Goal: Task Accomplishment & Management: Complete application form

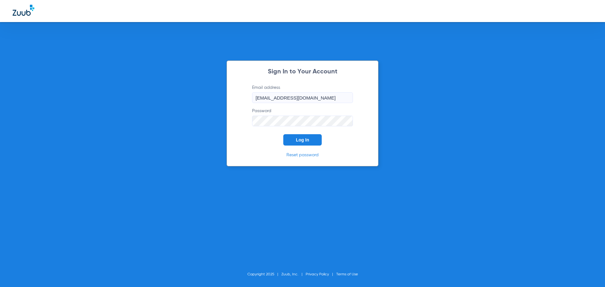
click at [303, 139] on span "Log In" at bounding box center [302, 139] width 13 height 5
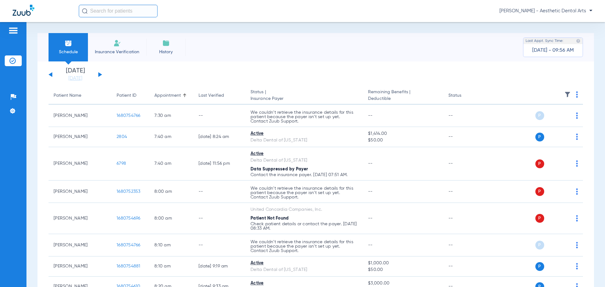
click at [127, 47] on li "Insurance Verification" at bounding box center [117, 47] width 58 height 28
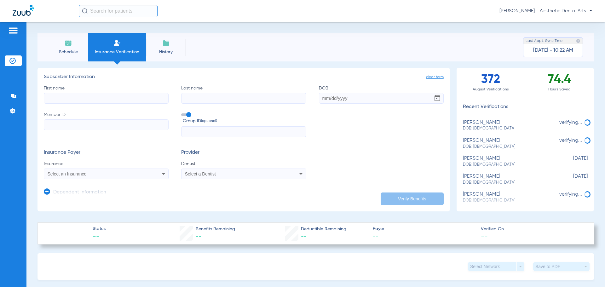
click at [82, 100] on input "First name" at bounding box center [106, 98] width 125 height 11
click at [73, 102] on input "First name Required" at bounding box center [106, 98] width 125 height 11
type input "[PERSON_NAME]"
click at [201, 98] on input "Last name" at bounding box center [243, 98] width 125 height 11
type input "[PERSON_NAME]"
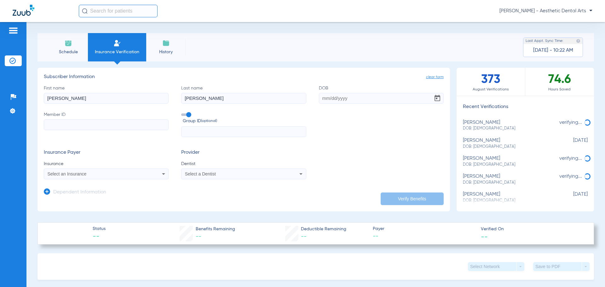
click at [129, 124] on input "Member ID" at bounding box center [106, 124] width 125 height 11
type input "799059874"
click at [334, 100] on input "DOB" at bounding box center [381, 98] width 125 height 11
click at [208, 134] on input "text" at bounding box center [243, 131] width 125 height 11
type input "4700160"
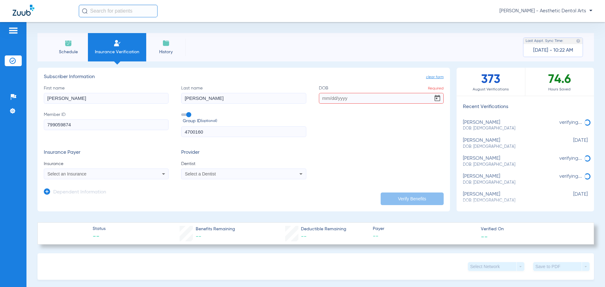
click at [129, 175] on div "Select an Insurance" at bounding box center [95, 174] width 94 height 4
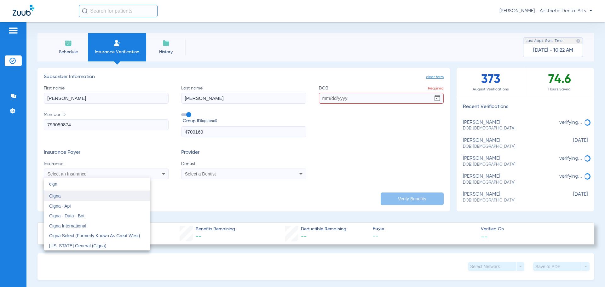
type input "cign"
click at [89, 197] on mat-option "Cigna" at bounding box center [97, 196] width 106 height 10
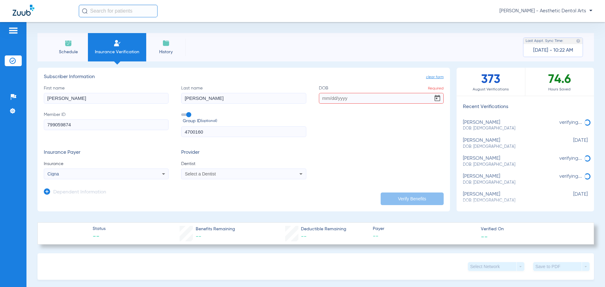
click at [224, 174] on div "Select a Dentist" at bounding box center [232, 174] width 94 height 4
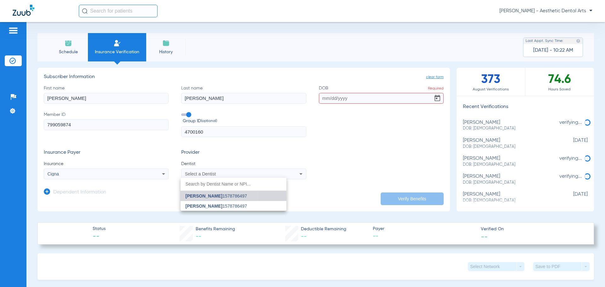
click at [192, 197] on span "[PERSON_NAME]" at bounding box center [204, 195] width 37 height 5
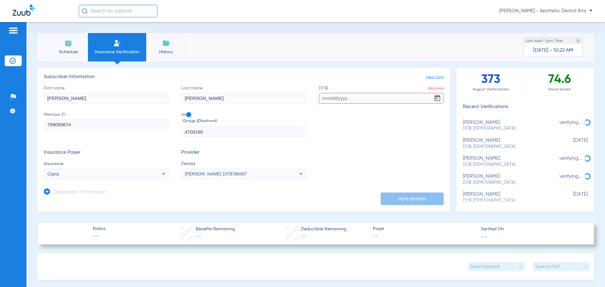
click at [373, 100] on input "DOB Required" at bounding box center [381, 98] width 125 height 11
click at [335, 102] on input "DOB Required" at bounding box center [381, 98] width 125 height 11
type input "[DATE]"
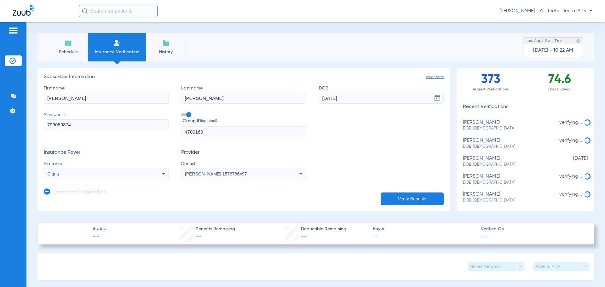
click at [403, 202] on button "Verify Benefits" at bounding box center [411, 198] width 63 height 13
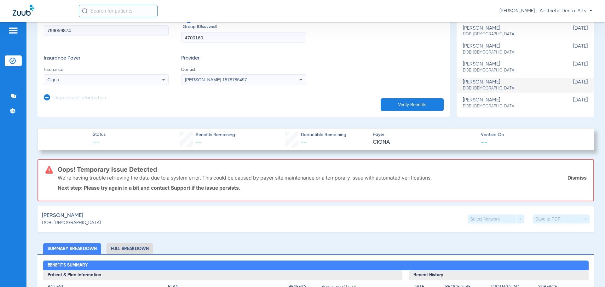
scroll to position [94, 0]
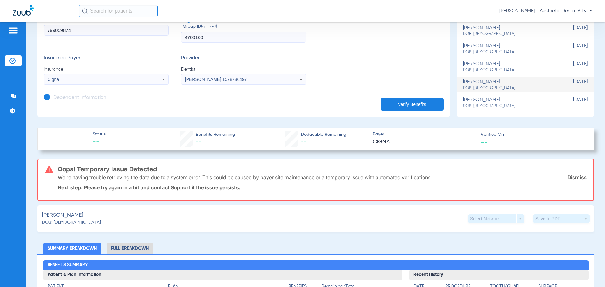
click at [60, 215] on span "[PERSON_NAME]" at bounding box center [62, 215] width 41 height 8
click at [506, 216] on div "Select Network arrow_drop_down" at bounding box center [496, 218] width 56 height 9
click at [519, 215] on div "Select Network arrow_drop_down Save to PDF arrow_drop_down" at bounding box center [529, 218] width 122 height 9
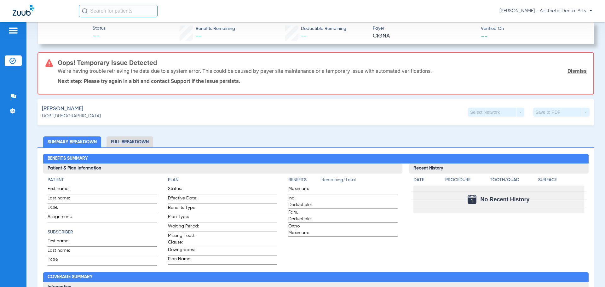
scroll to position [186, 0]
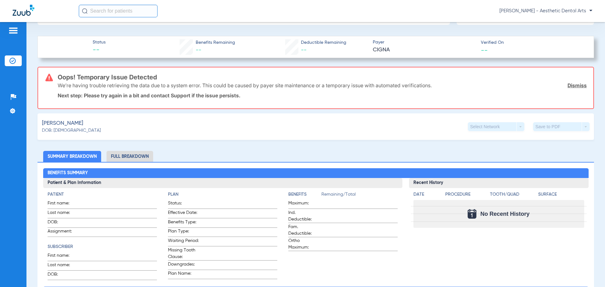
click at [136, 159] on li "Full Breakdown" at bounding box center [129, 156] width 47 height 11
